Goal: Task Accomplishment & Management: Complete application form

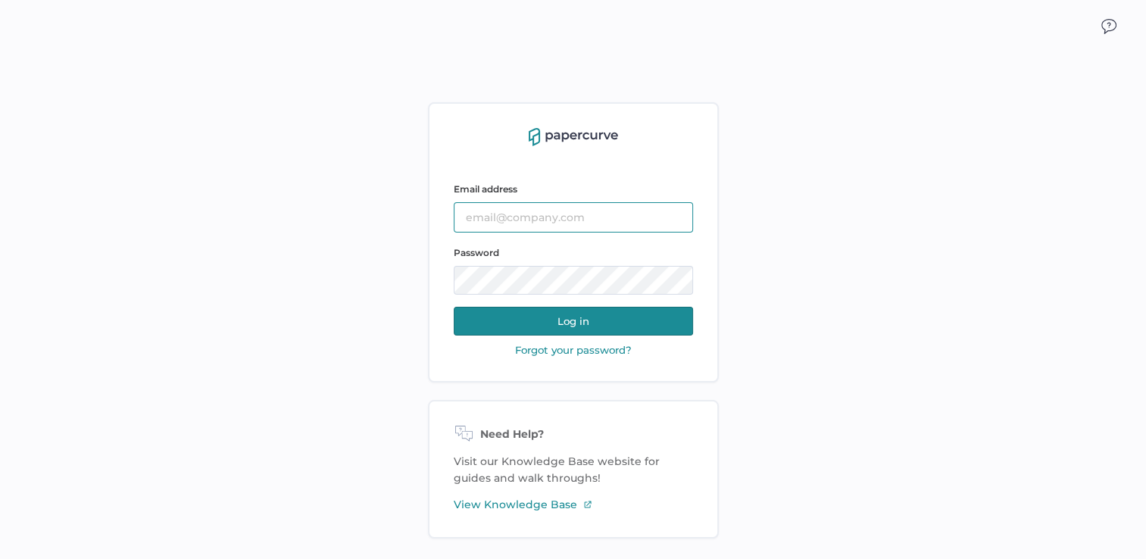
type input "julie.brideau@opusregulatory.com"
click at [545, 320] on button "Log in" at bounding box center [573, 321] width 239 height 29
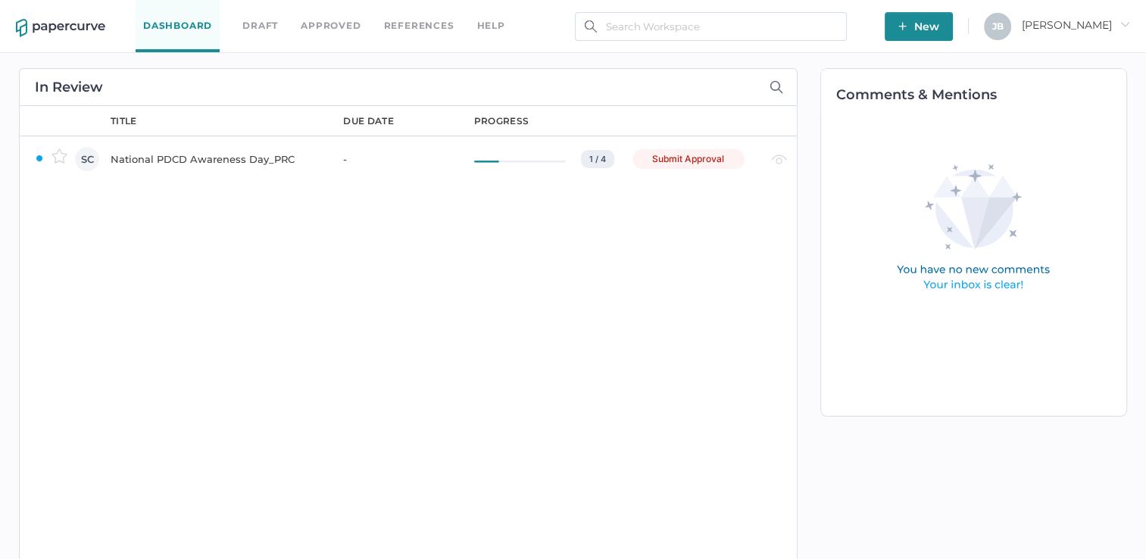
click at [223, 153] on div "National PDCD Awareness Day_PRC" at bounding box center [218, 159] width 214 height 18
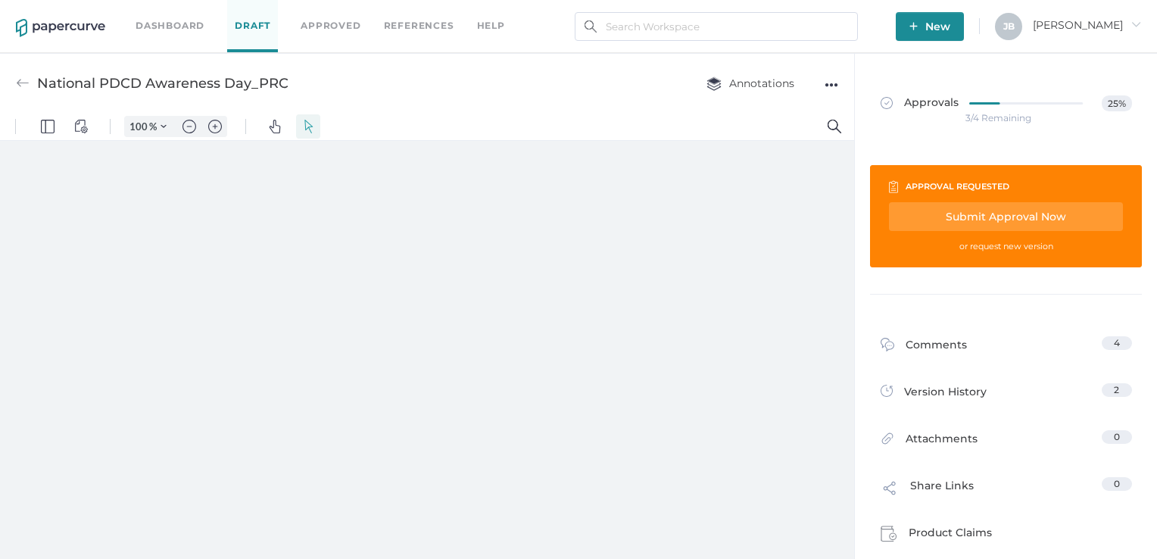
type input "161"
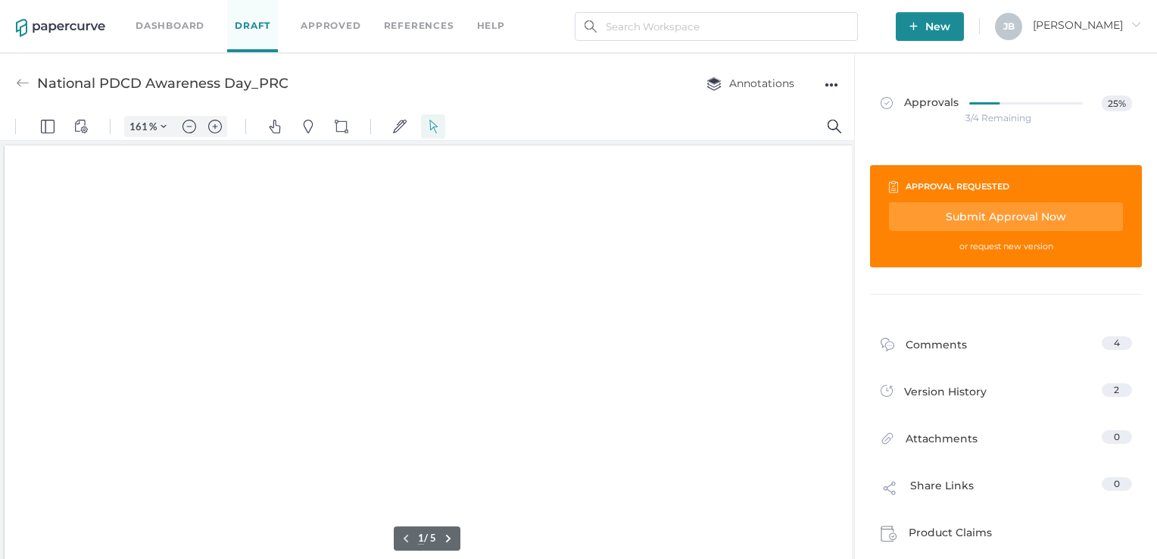
scroll to position [2, 0]
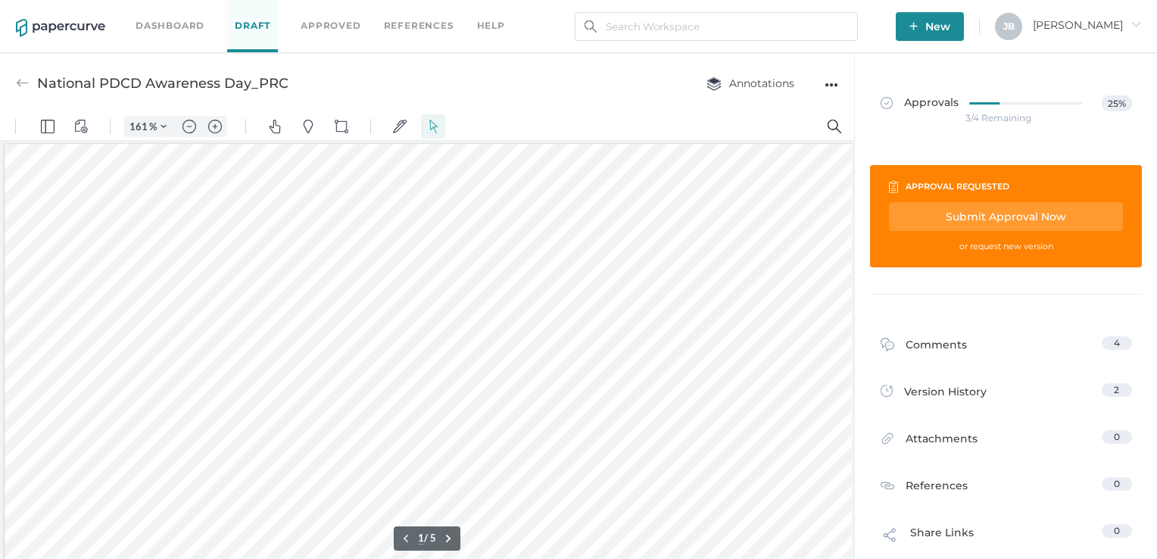
drag, startPoint x: 847, startPoint y: 150, endPoint x: 847, endPoint y: 172, distance: 22.0
click at [847, 172] on div at bounding box center [733, 525] width 1456 height 762
type input "2"
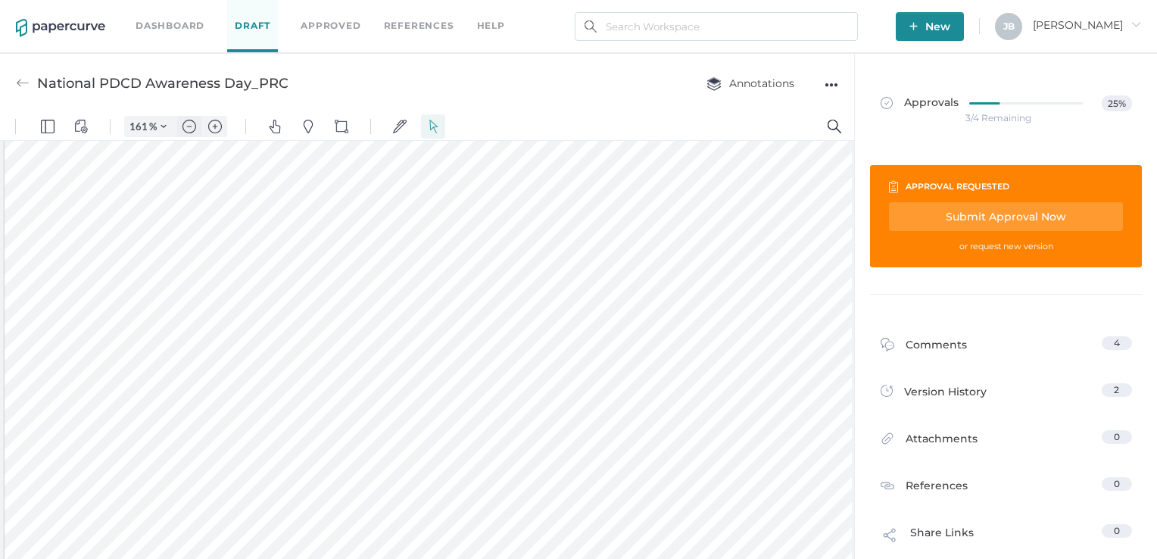
click at [190, 129] on img "Zoom out" at bounding box center [190, 127] width 14 height 14
type input "86"
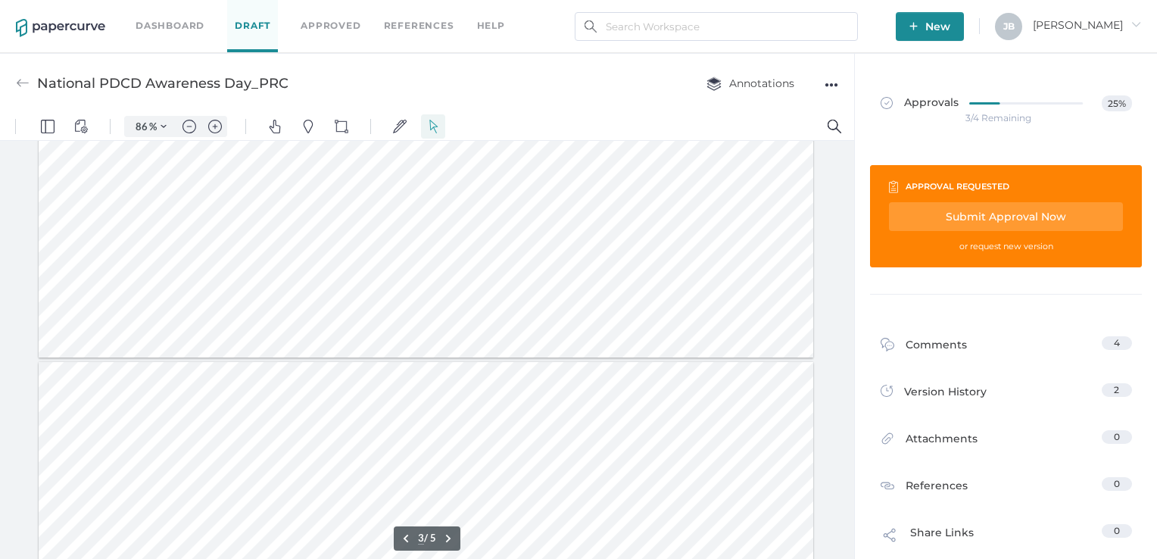
type input "4"
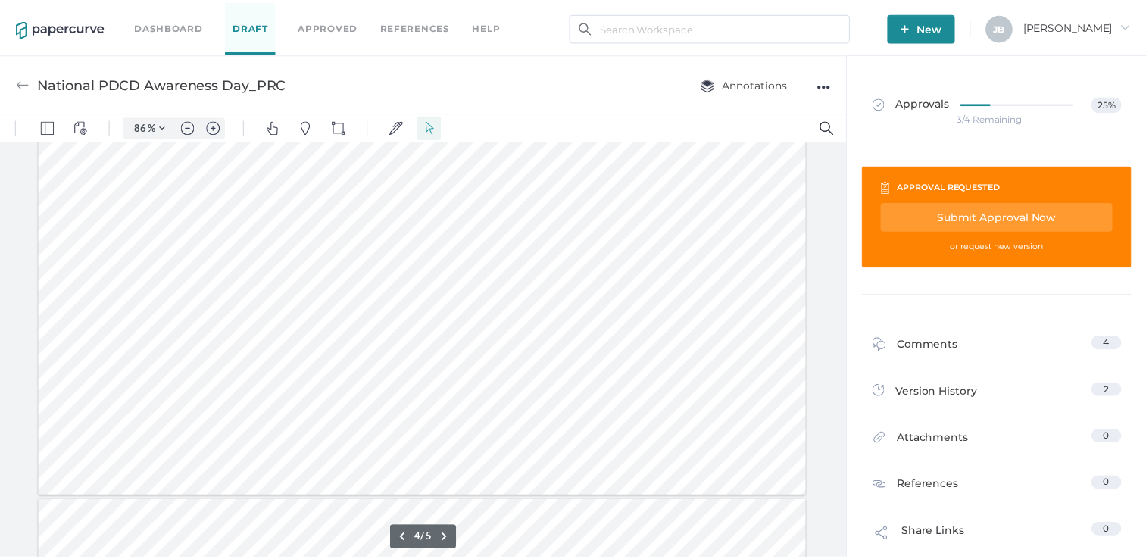
scroll to position [1287, 0]
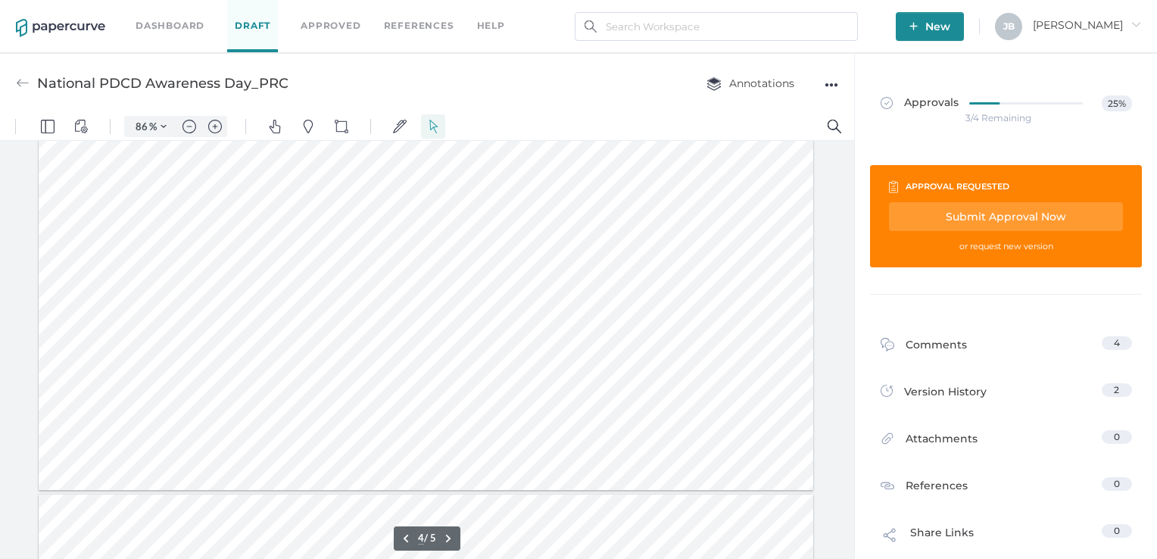
click at [568, 315] on div at bounding box center [426, 287] width 775 height 405
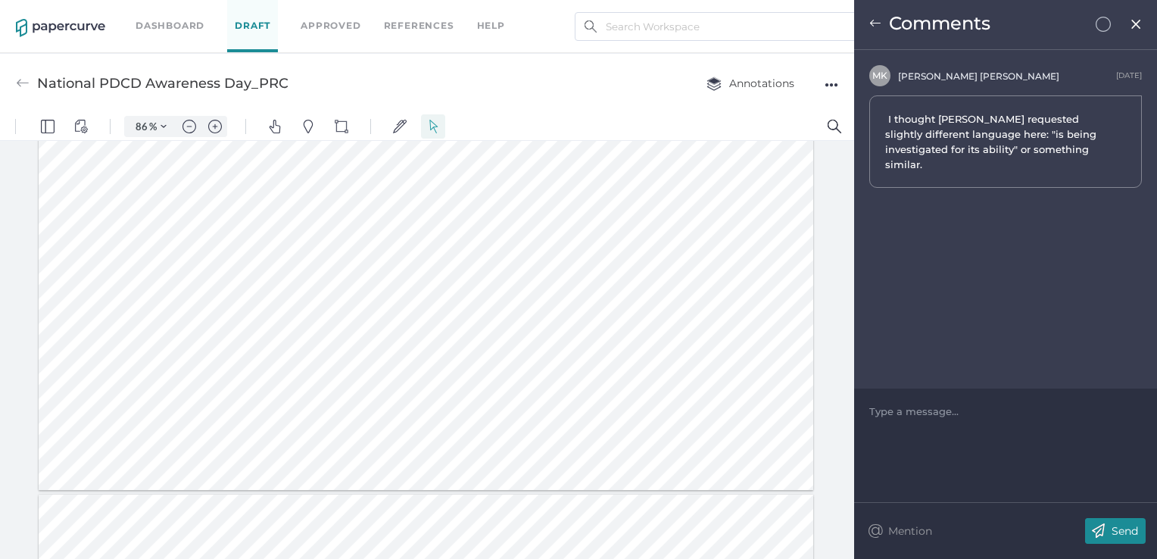
click at [950, 430] on div "Type a message..." at bounding box center [1005, 410] width 273 height 45
click at [935, 409] on div at bounding box center [1006, 411] width 272 height 15
drag, startPoint x: 938, startPoint y: 412, endPoint x: 927, endPoint y: 412, distance: 10.6
click at [927, 412] on span "I'm okay wiht it as is after the explaination given." at bounding box center [994, 411] width 249 height 12
click at [1109, 526] on img at bounding box center [1098, 531] width 27 height 26
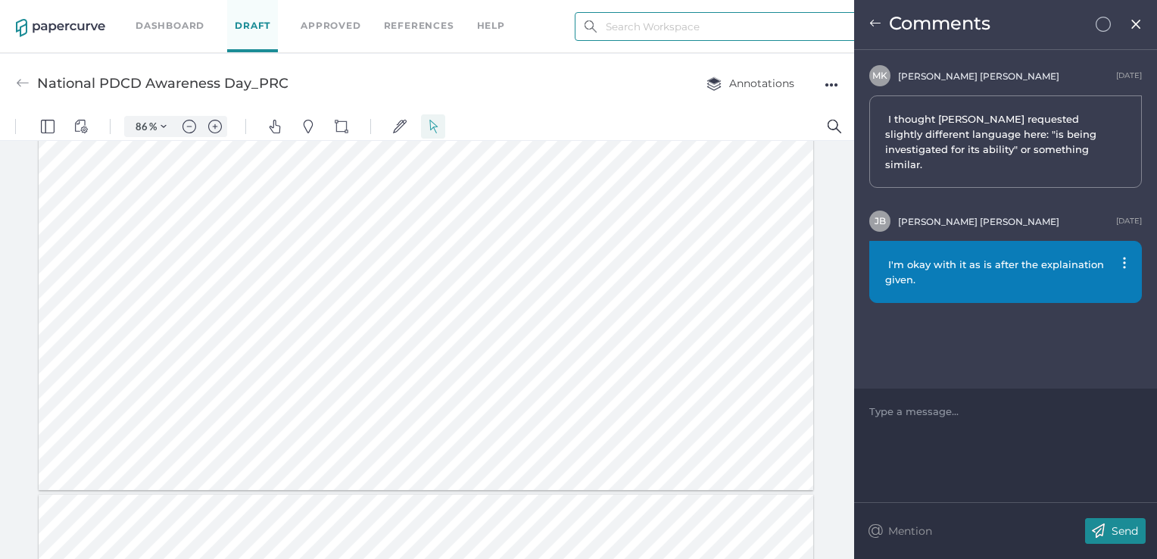
click at [651, 31] on input "text" at bounding box center [716, 26] width 283 height 29
click at [560, 63] on div "National PDCD Awareness Day_PRC Annotations ●●●" at bounding box center [427, 83] width 854 height 60
click at [1133, 20] on img at bounding box center [1136, 24] width 13 height 12
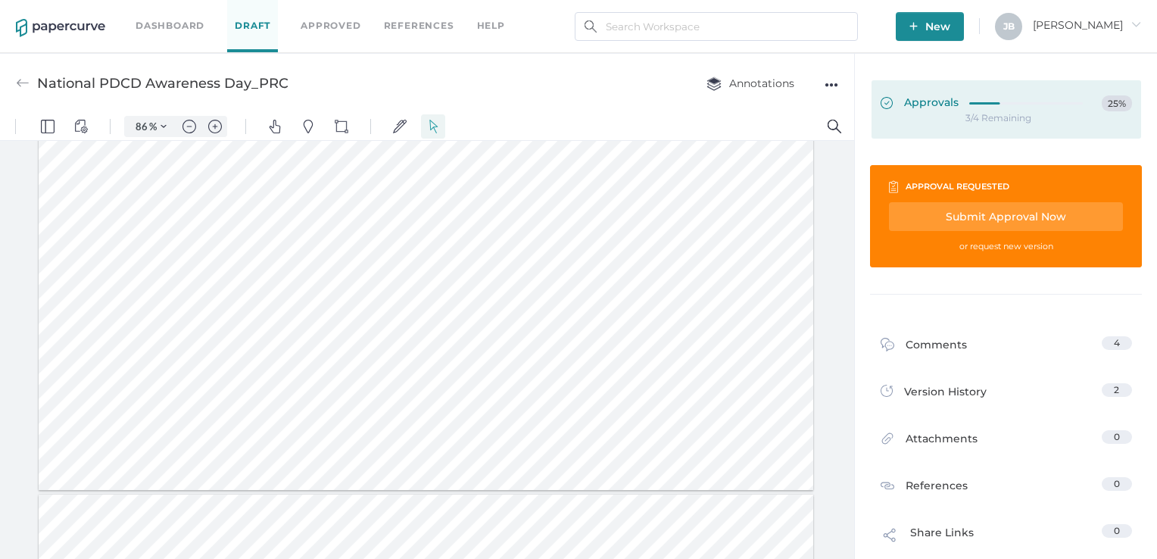
click at [927, 106] on span "Approvals" at bounding box center [920, 103] width 78 height 17
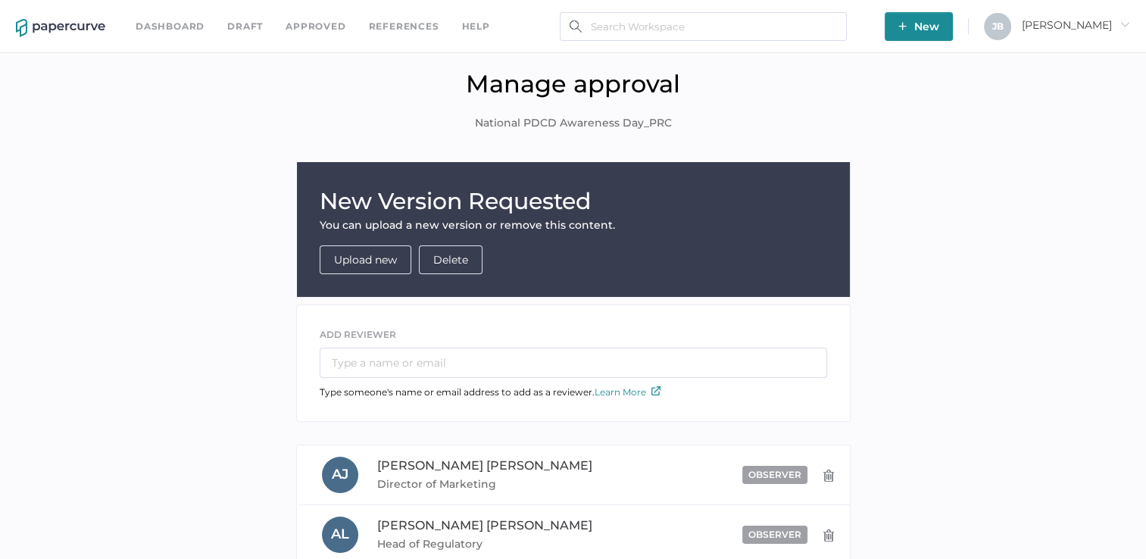
click at [191, 23] on link "Dashboard" at bounding box center [170, 26] width 69 height 17
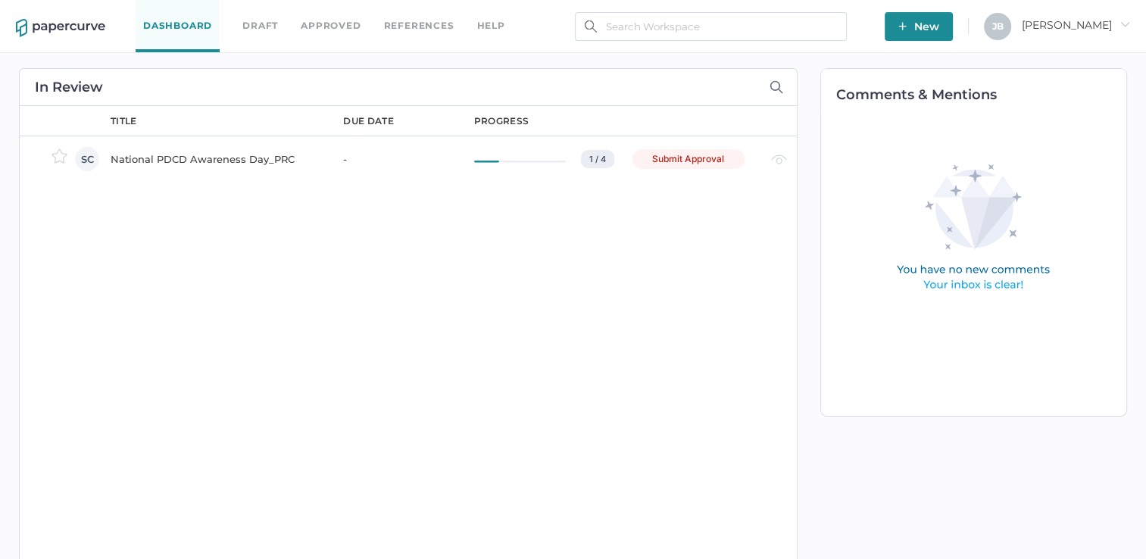
click at [697, 151] on div "Submit Approval" at bounding box center [688, 159] width 112 height 20
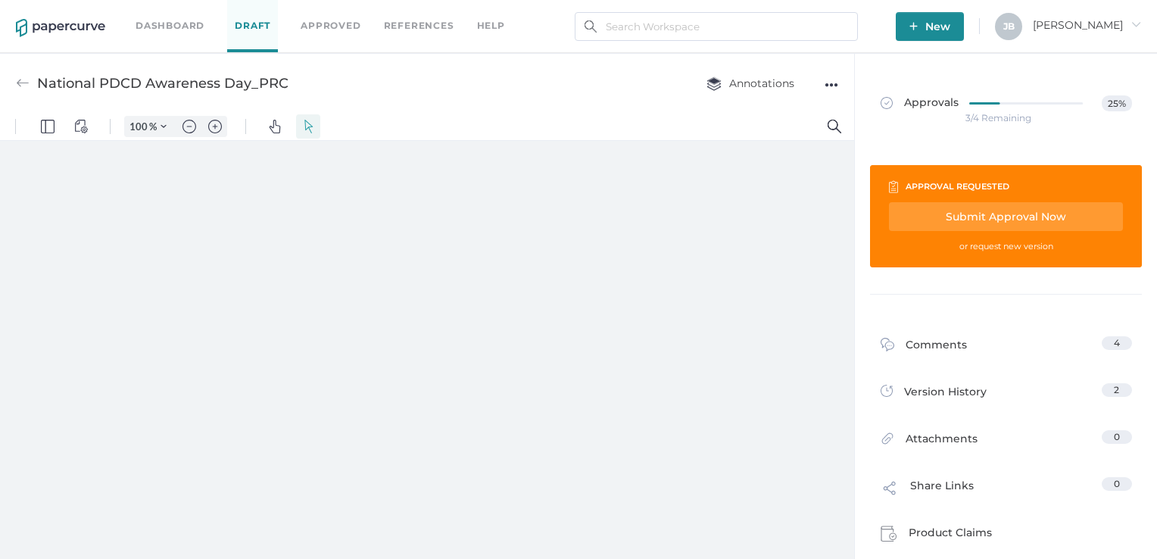
click at [997, 213] on div "Submit Approval Now" at bounding box center [1006, 216] width 234 height 29
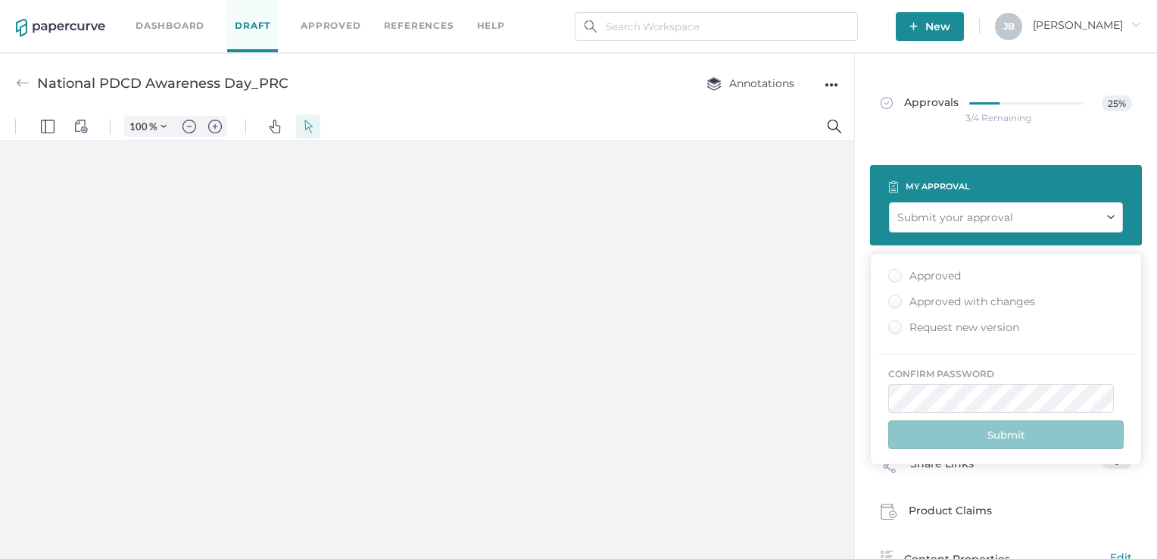
type input "86"
type input "[PERSON_NAME][EMAIL_ADDRESS][PERSON_NAME][DOMAIN_NAME]"
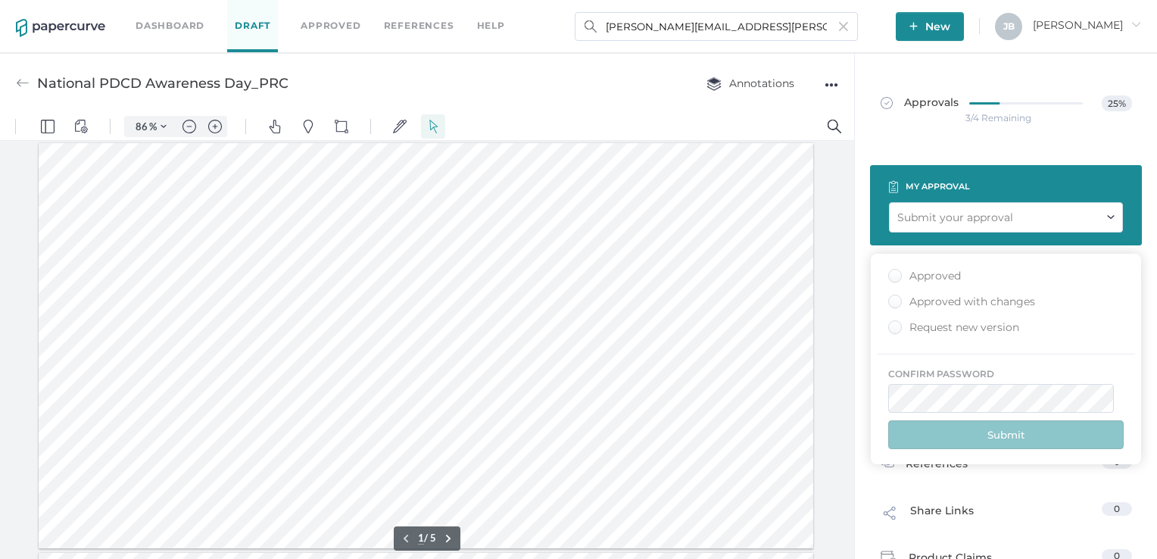
click at [894, 277] on div "Approved" at bounding box center [924, 276] width 73 height 14
click at [892, 271] on input "Approved" at bounding box center [892, 271] width 0 height 0
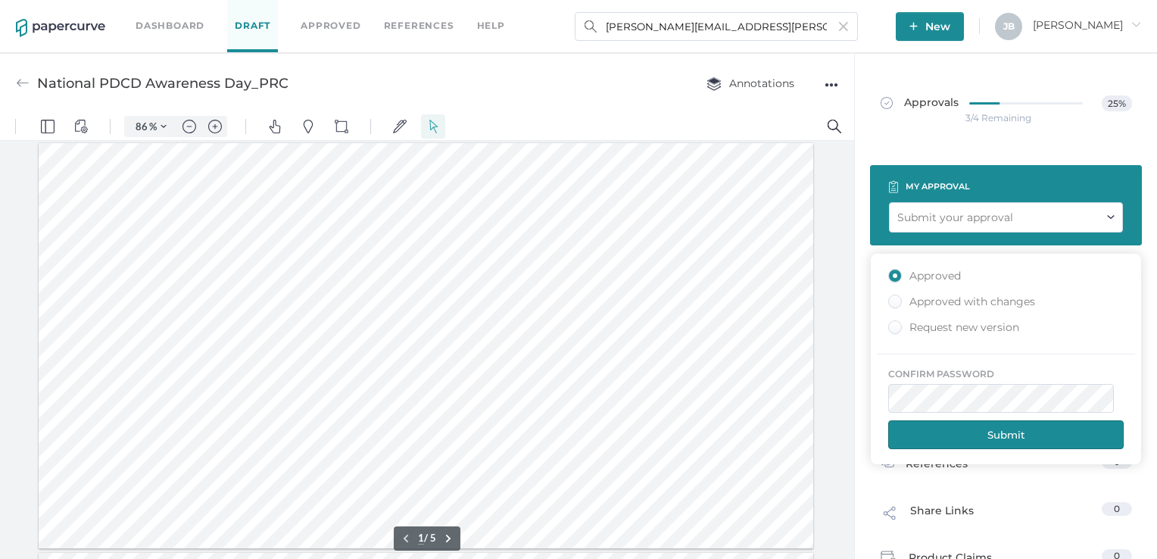
click at [991, 441] on button "Submit" at bounding box center [1006, 434] width 236 height 29
